Goal: Information Seeking & Learning: Learn about a topic

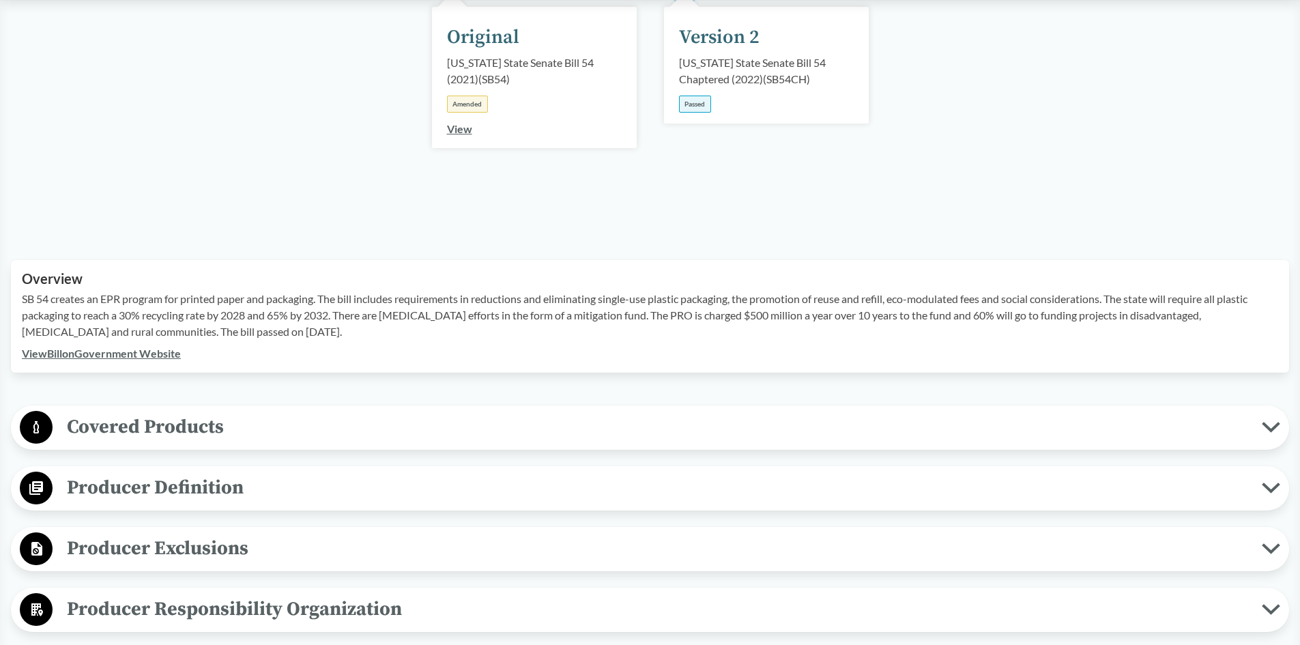
scroll to position [273, 0]
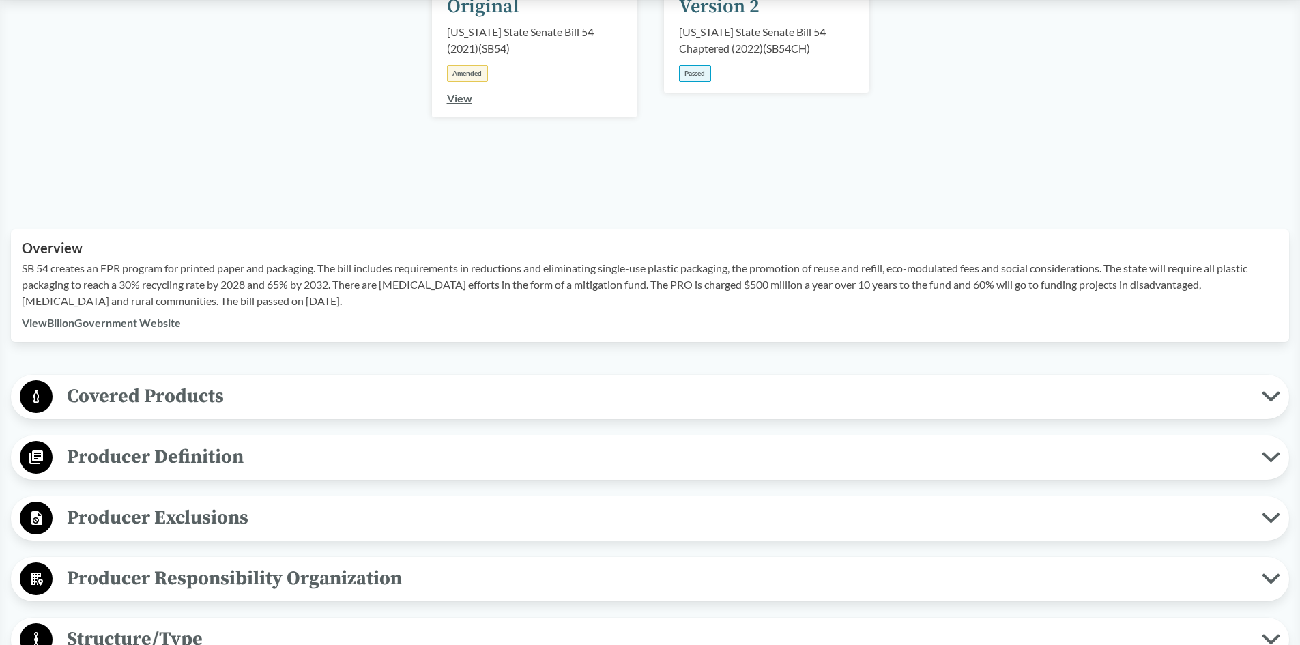
click at [1265, 395] on icon at bounding box center [1271, 396] width 14 height 7
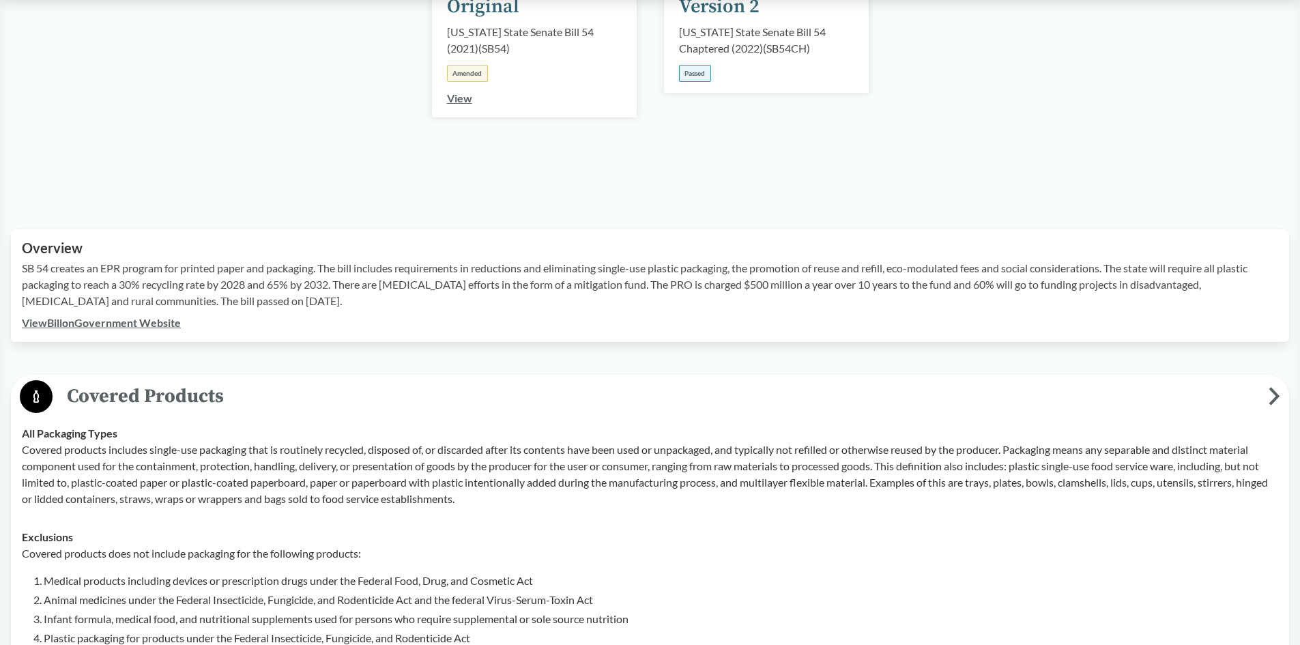
click at [1265, 395] on span "Covered Products" at bounding box center [661, 396] width 1216 height 31
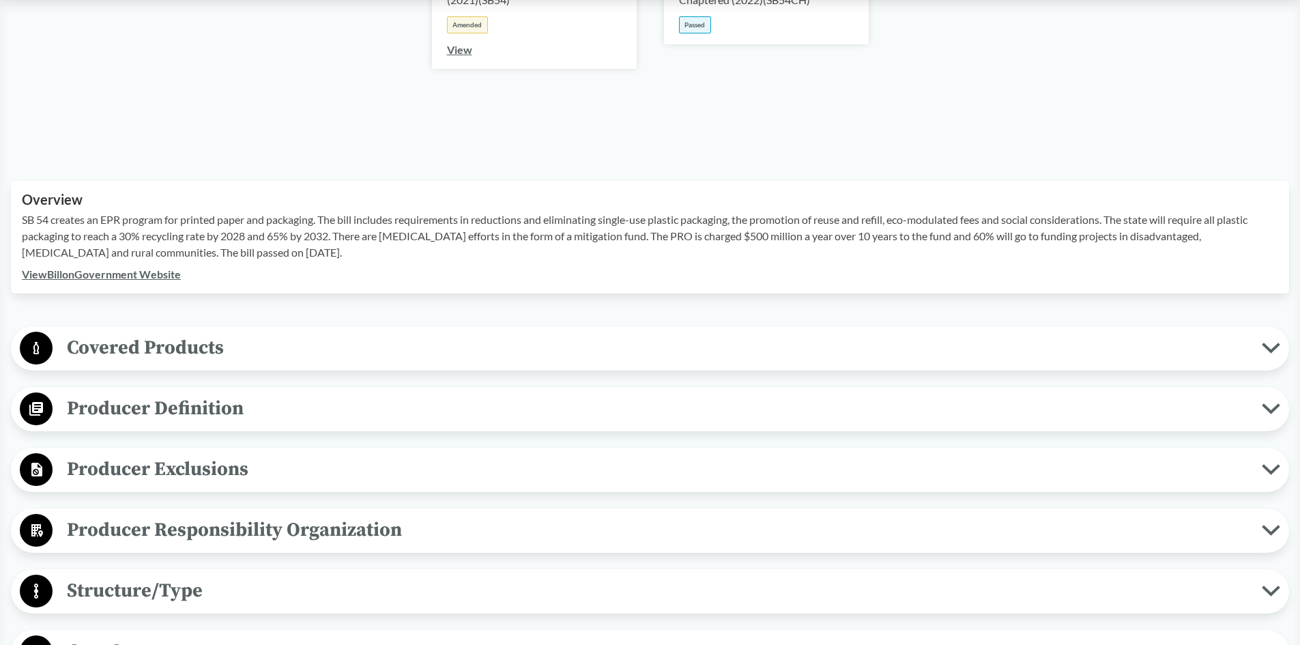
scroll to position [341, 0]
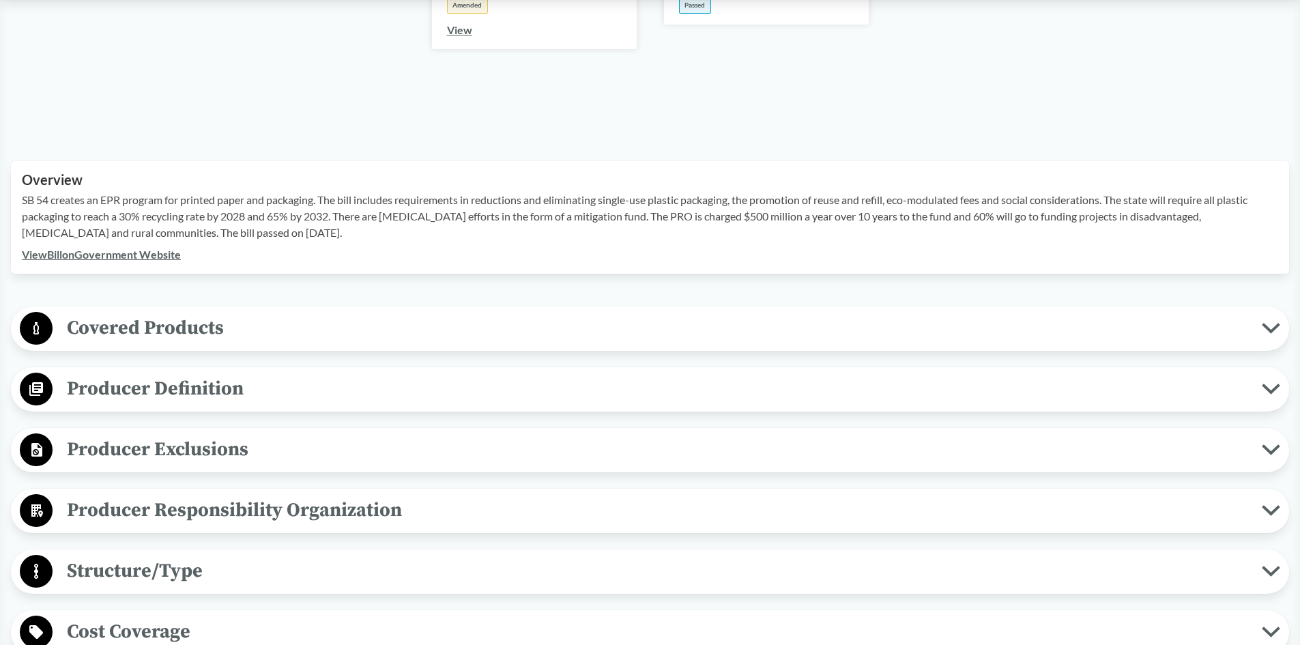
click at [1277, 389] on icon at bounding box center [1271, 389] width 18 height 11
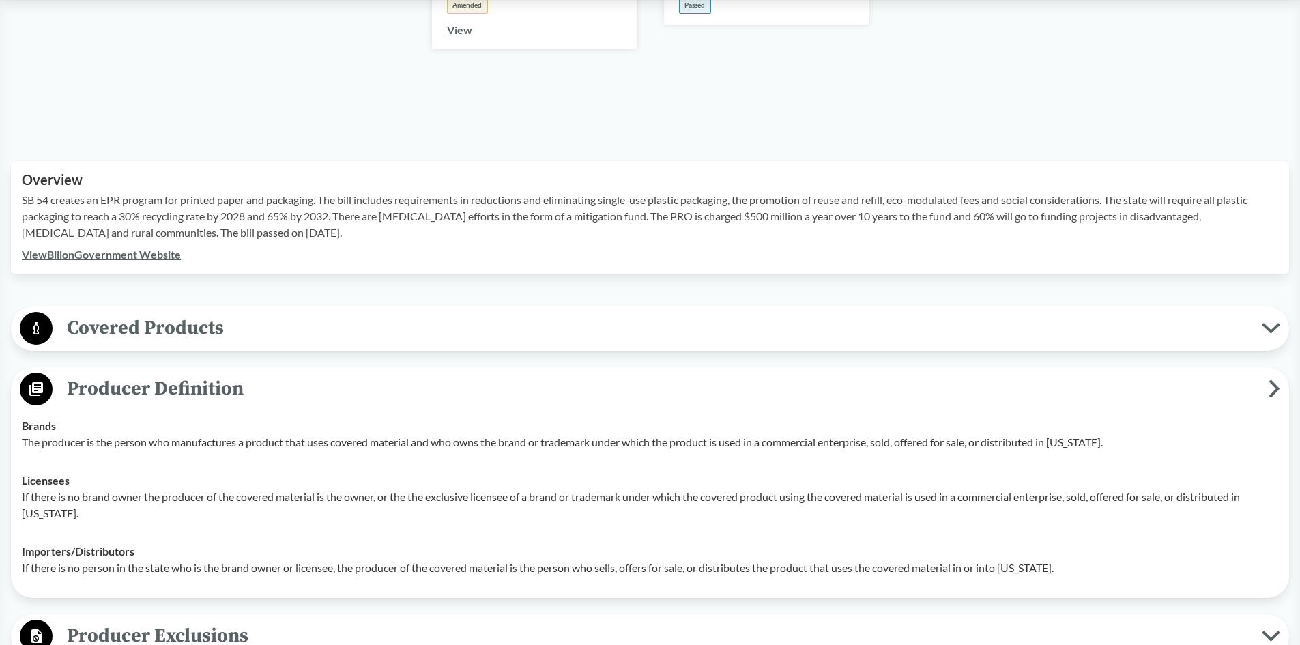
click at [1277, 388] on icon at bounding box center [1275, 389] width 7 height 14
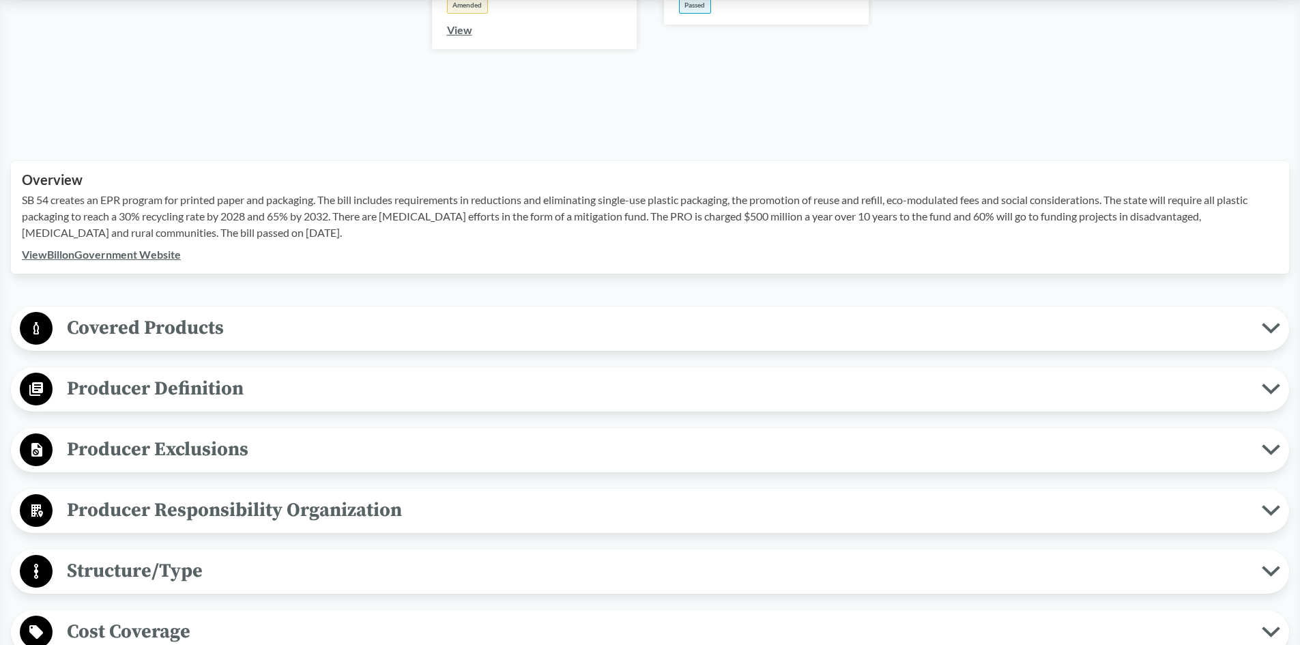
click at [1275, 447] on icon at bounding box center [1271, 449] width 18 height 11
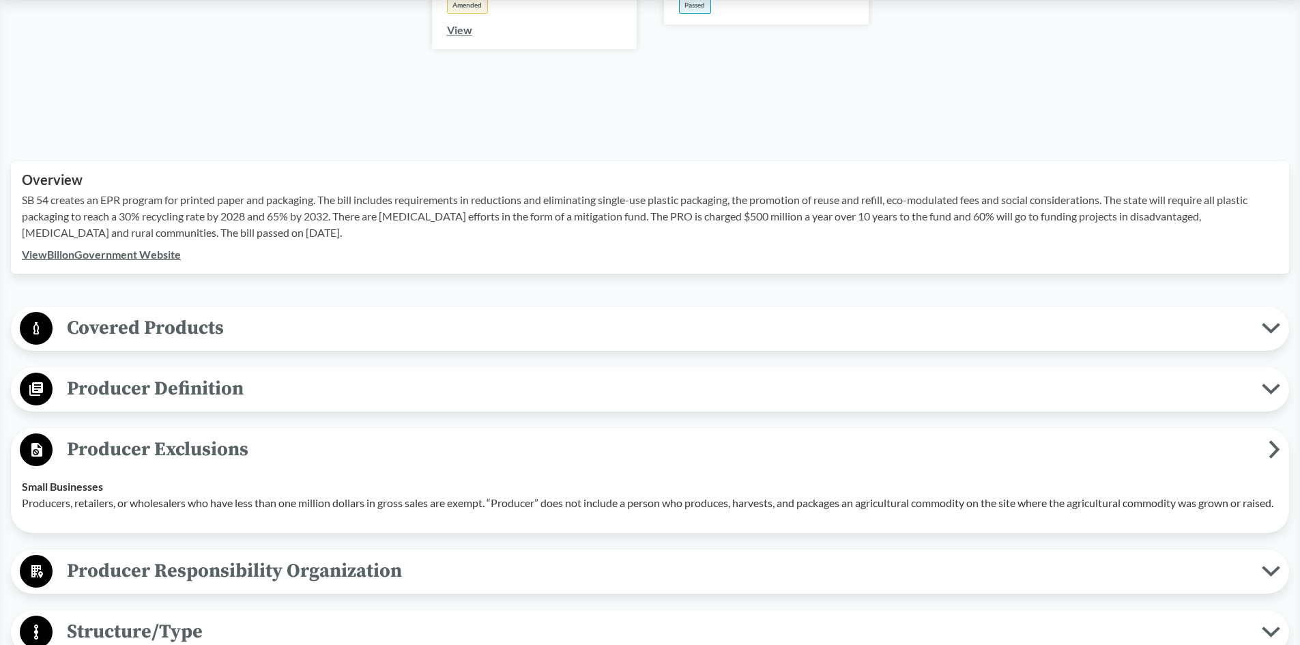
click at [1275, 447] on icon at bounding box center [1275, 449] width 7 height 14
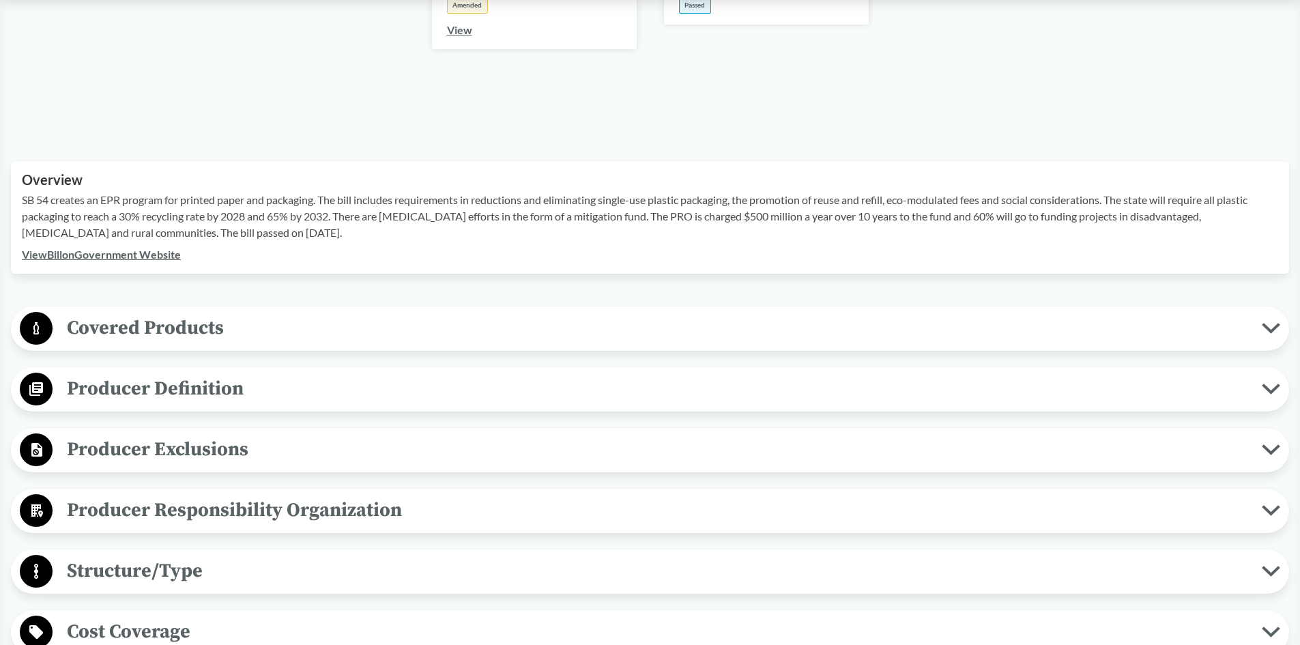
click at [1274, 506] on icon at bounding box center [1271, 510] width 18 height 11
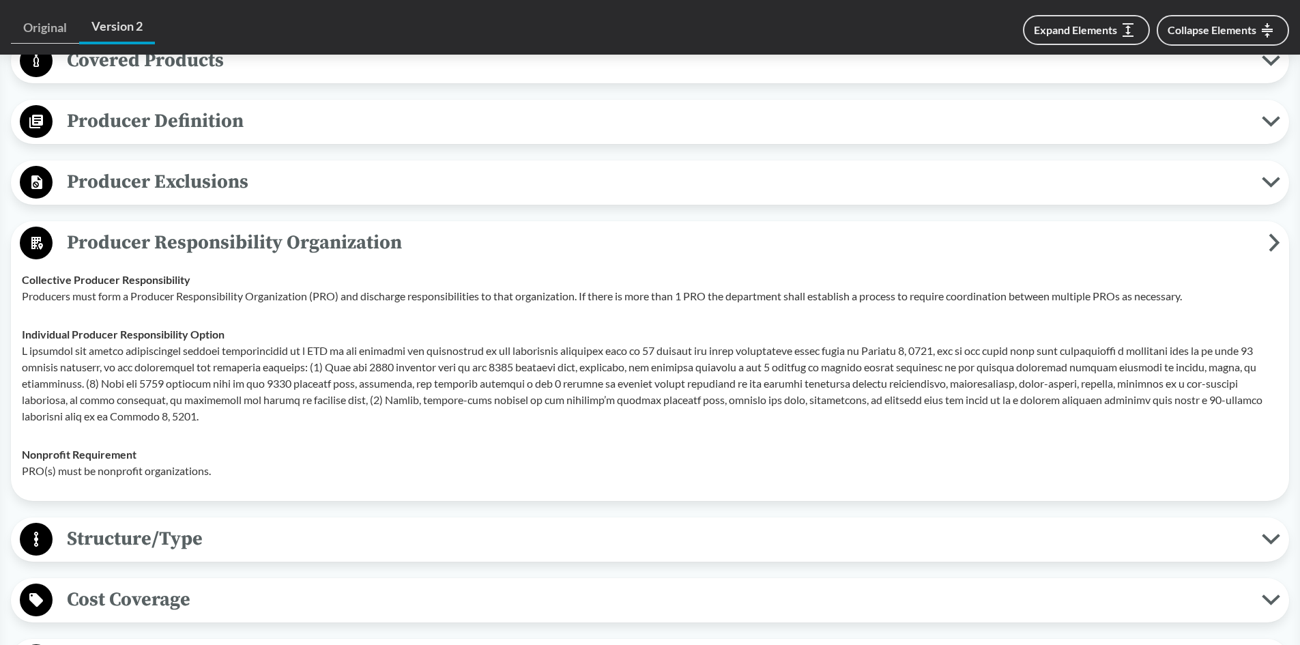
scroll to position [614, 0]
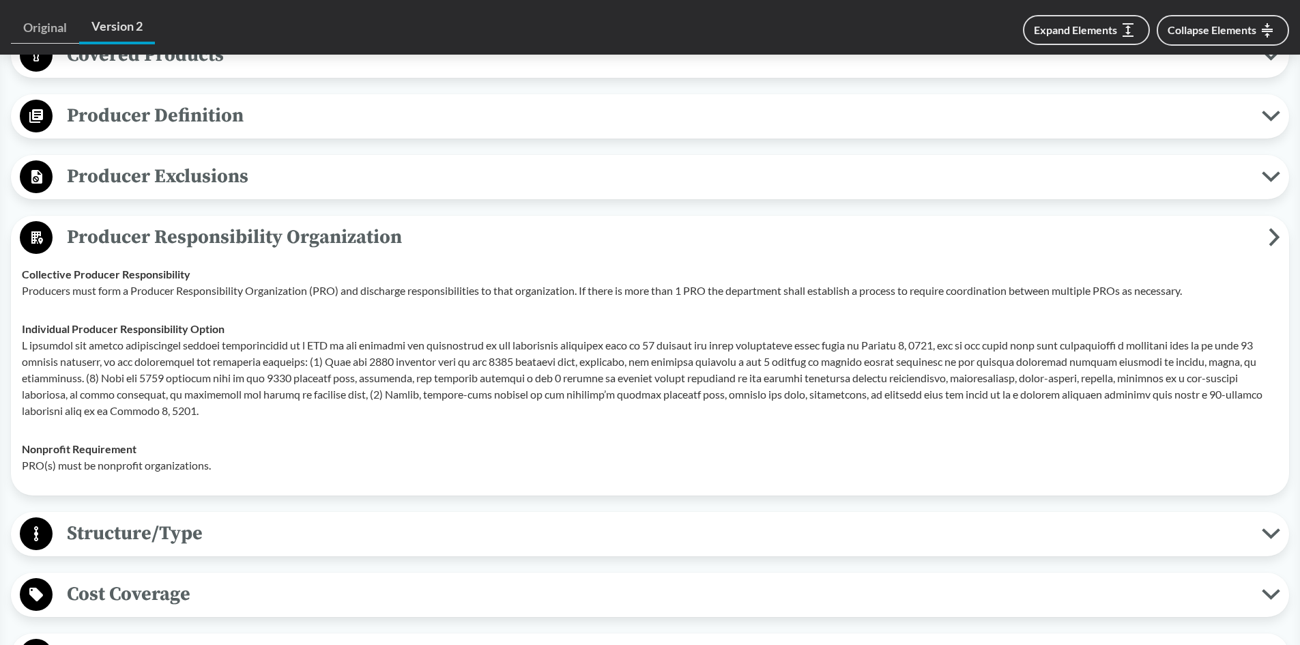
click at [1270, 237] on icon at bounding box center [1275, 237] width 12 height 18
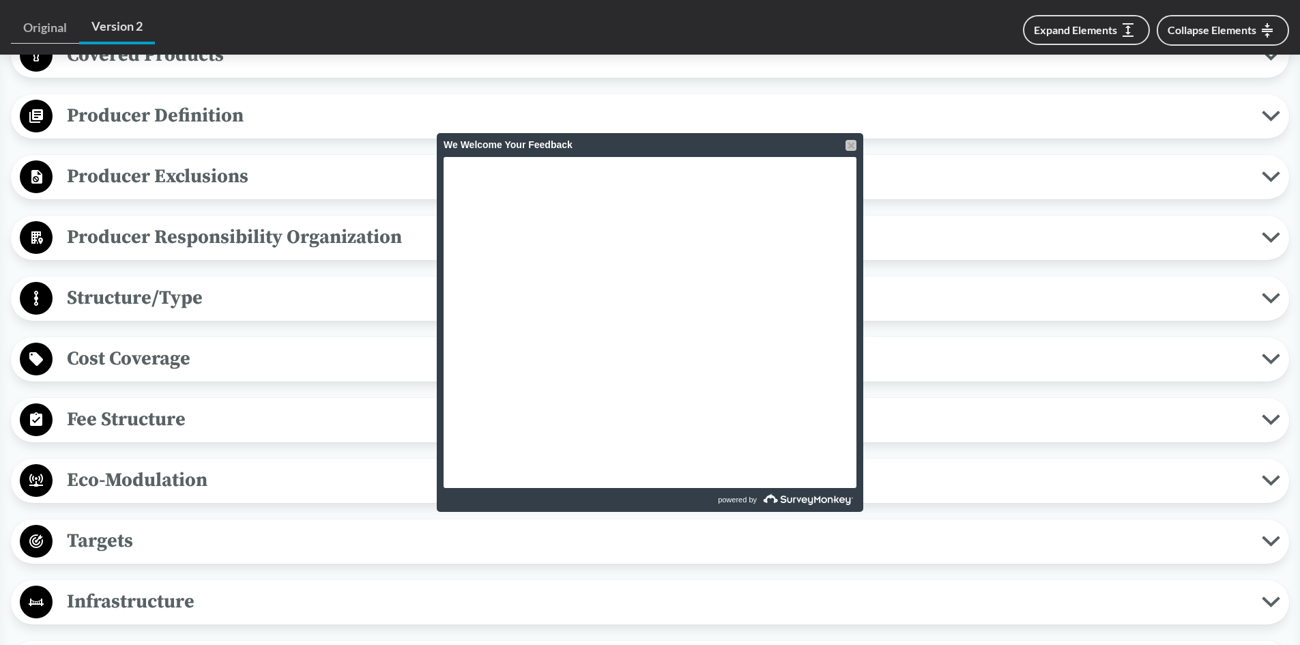
click at [849, 140] on div at bounding box center [851, 145] width 11 height 11
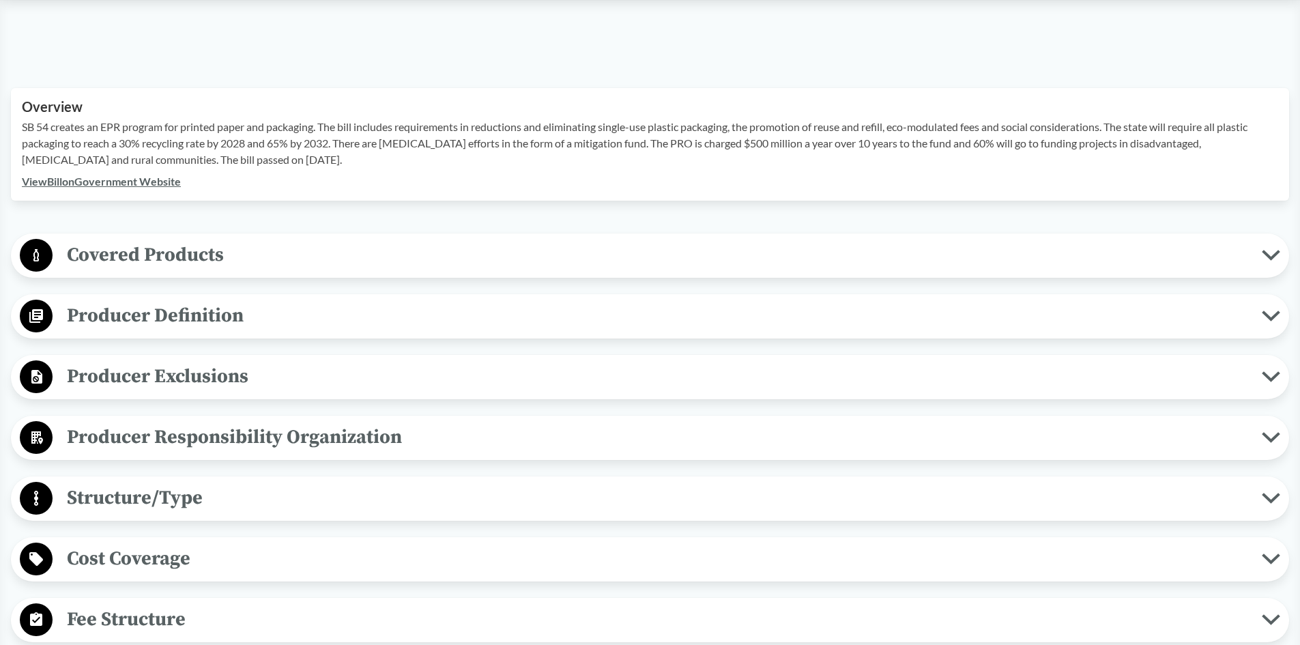
scroll to position [410, 0]
